Goal: Task Accomplishment & Management: Complete application form

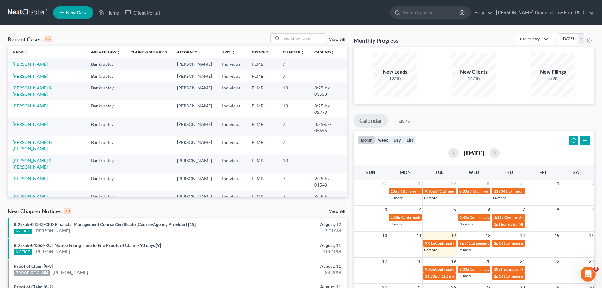
click at [23, 74] on link "[PERSON_NAME]" at bounding box center [30, 75] width 35 height 5
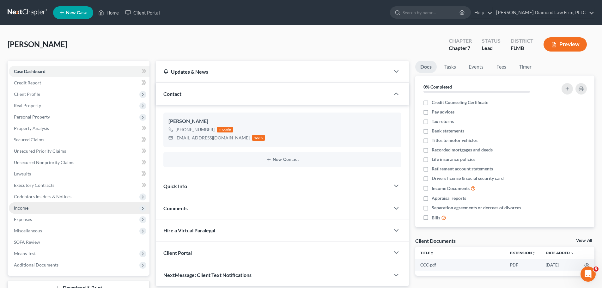
click at [51, 208] on span "Income" at bounding box center [79, 207] width 141 height 11
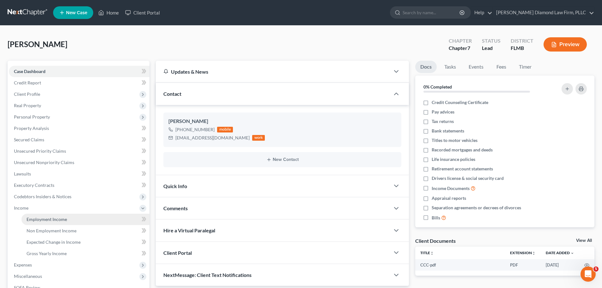
click at [51, 217] on span "Employment Income" at bounding box center [47, 218] width 40 height 5
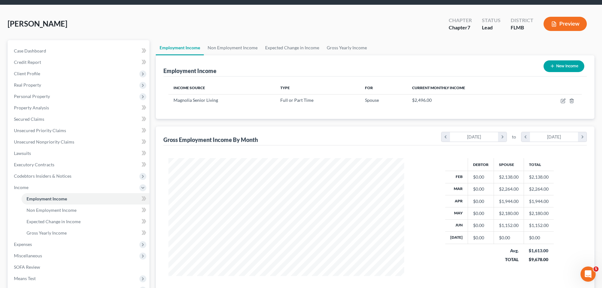
scroll to position [32, 0]
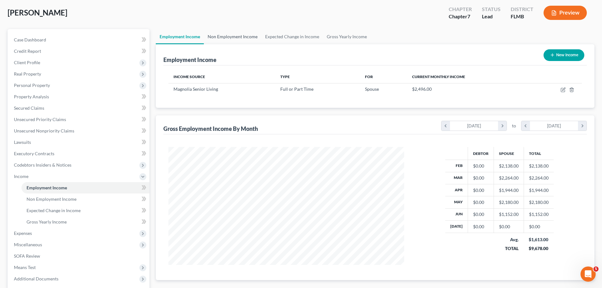
click at [219, 36] on link "Non Employment Income" at bounding box center [232, 36] width 57 height 15
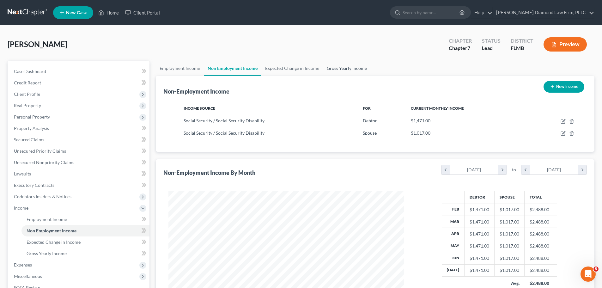
click at [343, 73] on link "Gross Yearly Income" at bounding box center [347, 68] width 48 height 15
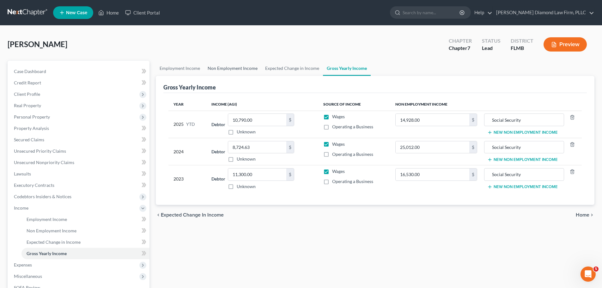
click at [220, 64] on link "Non Employment Income" at bounding box center [232, 68] width 57 height 15
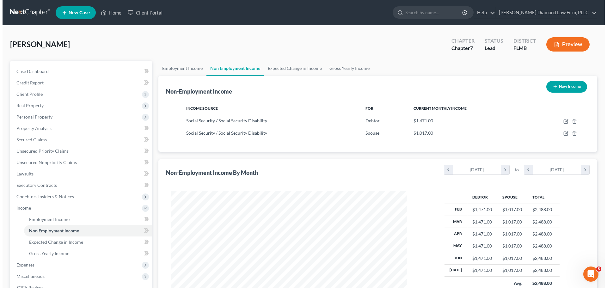
scroll to position [118, 248]
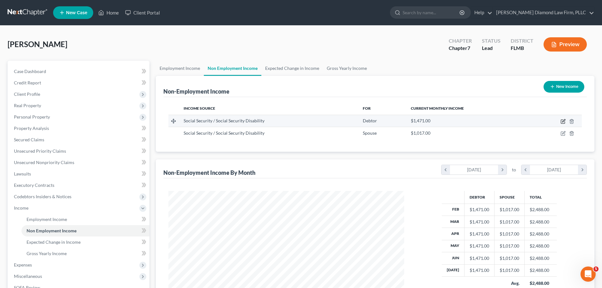
click at [561, 121] on icon "button" at bounding box center [563, 122] width 4 height 4
select select "4"
select select "0"
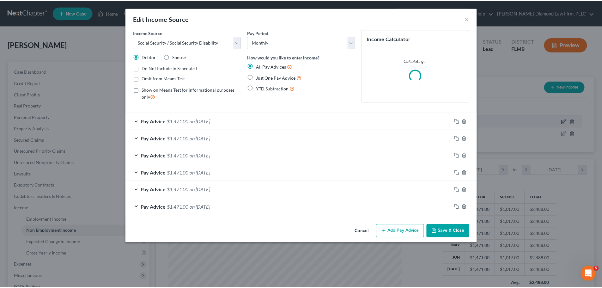
scroll to position [119, 251]
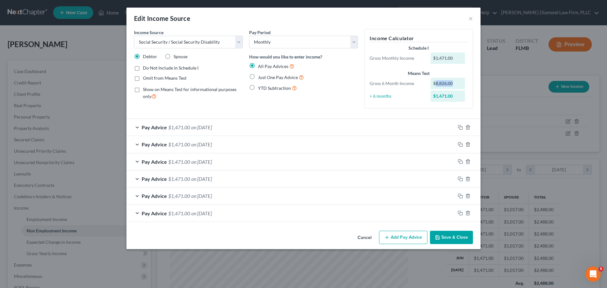
drag, startPoint x: 458, startPoint y: 82, endPoint x: 436, endPoint y: 87, distance: 22.5
click at [436, 87] on div "$8,826.00" at bounding box center [447, 83] width 35 height 11
copy div "8,826.00"
click at [470, 16] on button "×" at bounding box center [470, 19] width 4 height 8
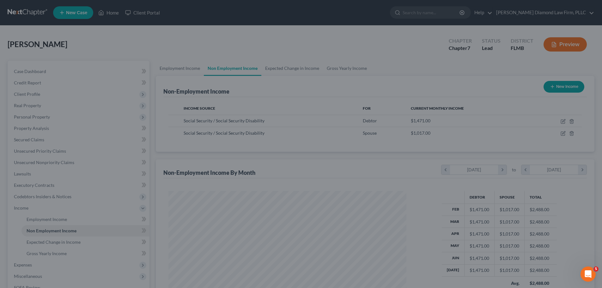
scroll to position [315814, 315684]
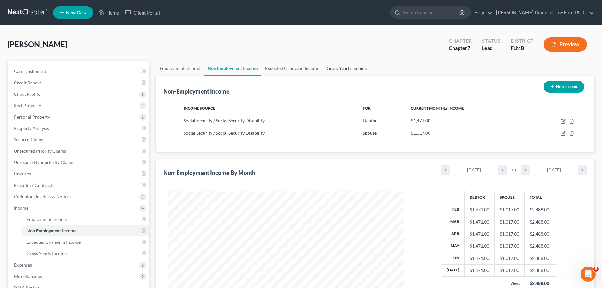
click at [337, 68] on link "Gross Yearly Income" at bounding box center [347, 68] width 48 height 15
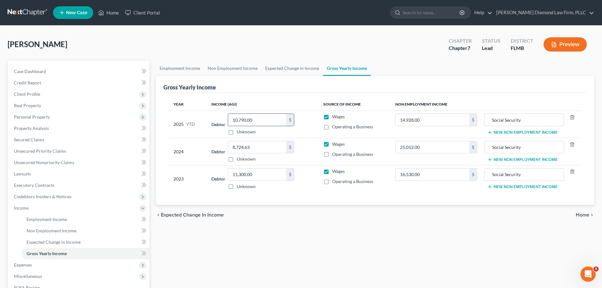
click at [268, 120] on input "10,790.00" at bounding box center [257, 120] width 58 height 12
click at [437, 124] on input "14,928.00" at bounding box center [433, 120] width 74 height 12
paste input "8,826"
type input "8,826.00"
click at [227, 64] on link "Non Employment Income" at bounding box center [232, 68] width 57 height 15
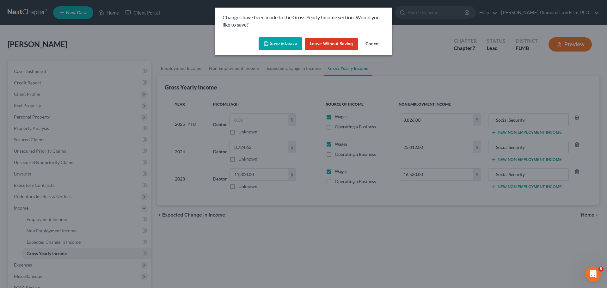
click at [283, 46] on button "Save & Leave" at bounding box center [280, 43] width 44 height 13
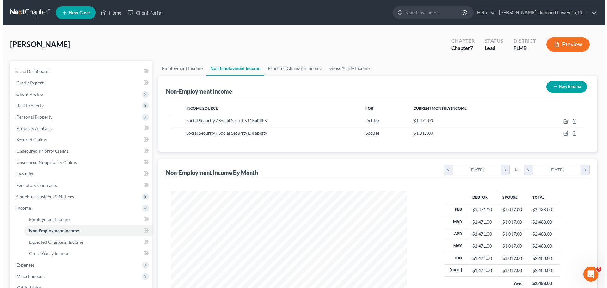
scroll to position [118, 248]
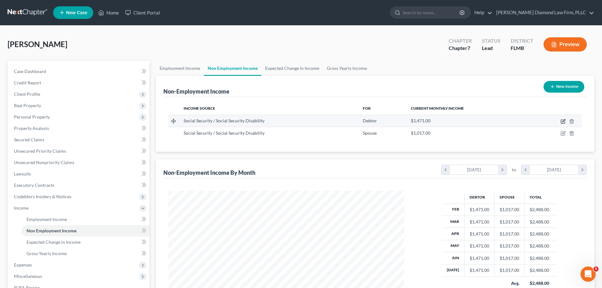
click at [562, 121] on icon "button" at bounding box center [562, 121] width 5 height 5
select select "4"
select select "0"
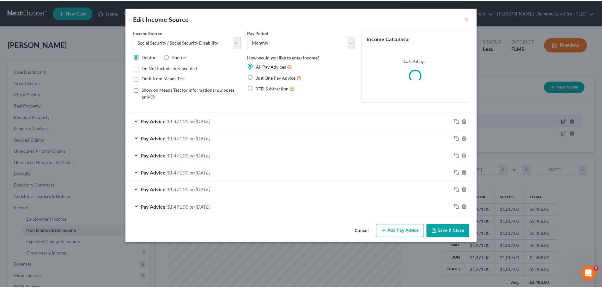
scroll to position [119, 251]
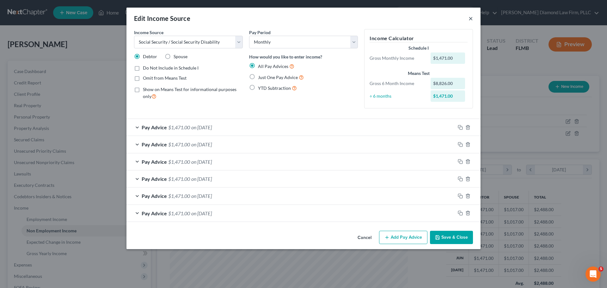
click at [471, 16] on button "×" at bounding box center [470, 19] width 4 height 8
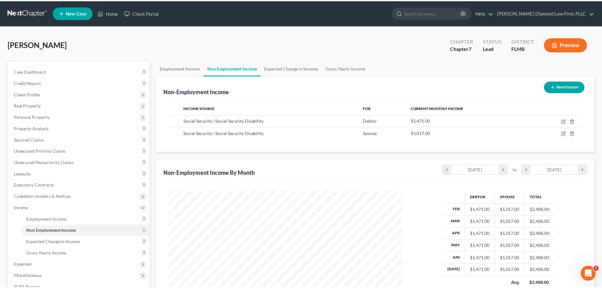
scroll to position [315814, 315684]
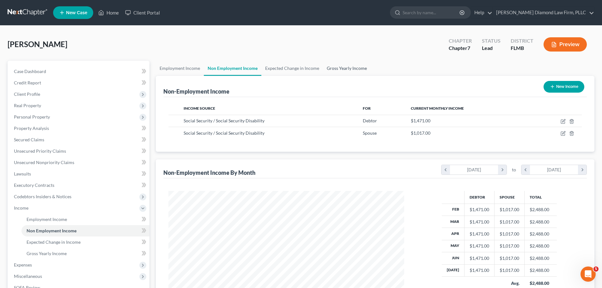
click at [343, 66] on link "Gross Yearly Income" at bounding box center [347, 68] width 48 height 15
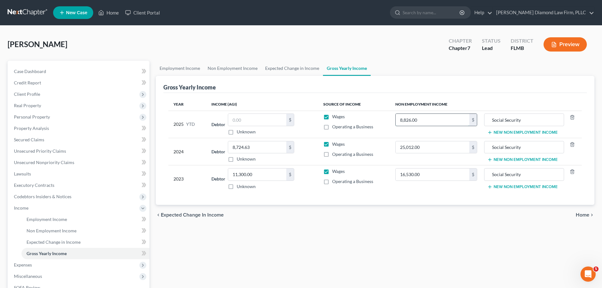
click at [432, 115] on input "8,826.00" at bounding box center [433, 120] width 74 height 12
type input "10,297"
click at [424, 145] on input "25,012.00" at bounding box center [433, 147] width 74 height 12
type input "17,166"
click at [266, 143] on input "8,724.63" at bounding box center [257, 147] width 58 height 12
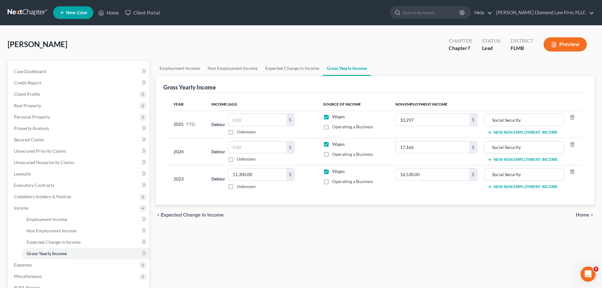
drag, startPoint x: 327, startPoint y: 117, endPoint x: 307, endPoint y: 121, distance: 20.3
click at [307, 121] on div "Debtor $ Unknown Balance Undetermined $ Unknown" at bounding box center [261, 123] width 101 height 21
click at [332, 118] on label "Wages" at bounding box center [338, 116] width 13 height 6
click at [335, 118] on input "Wages" at bounding box center [337, 115] width 4 height 4
click at [332, 116] on label "Wages" at bounding box center [338, 116] width 13 height 6
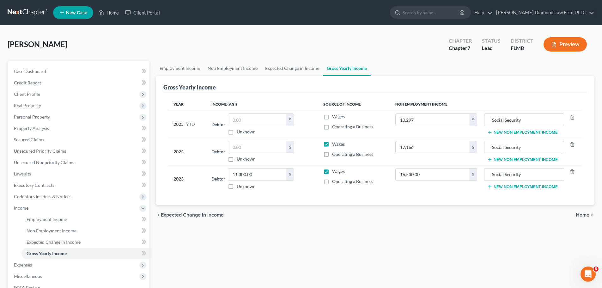
click at [335, 116] on input "Wages" at bounding box center [337, 115] width 4 height 4
click at [332, 116] on label "Wages" at bounding box center [338, 116] width 13 height 6
click at [335, 116] on input "Wages" at bounding box center [337, 115] width 4 height 4
checkbox input "false"
click at [332, 144] on label "Wages" at bounding box center [338, 144] width 13 height 6
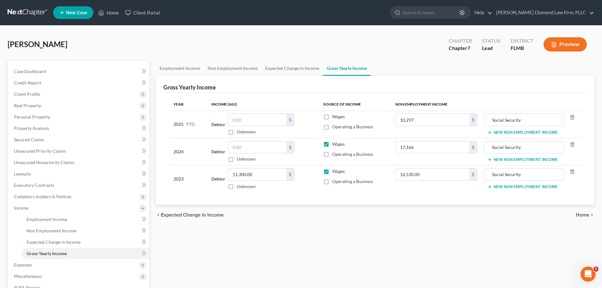
click at [335, 144] on input "Wages" at bounding box center [337, 143] width 4 height 4
checkbox input "false"
click at [332, 170] on label "Wages" at bounding box center [338, 171] width 13 height 6
click at [335, 170] on input "Wages" at bounding box center [337, 170] width 4 height 4
checkbox input "false"
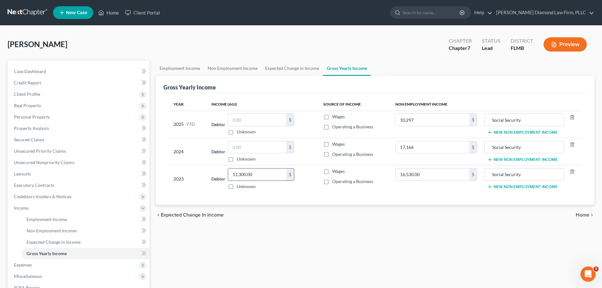
click at [267, 175] on input "11,300.00" at bounding box center [257, 174] width 58 height 12
